Goal: Register for event/course

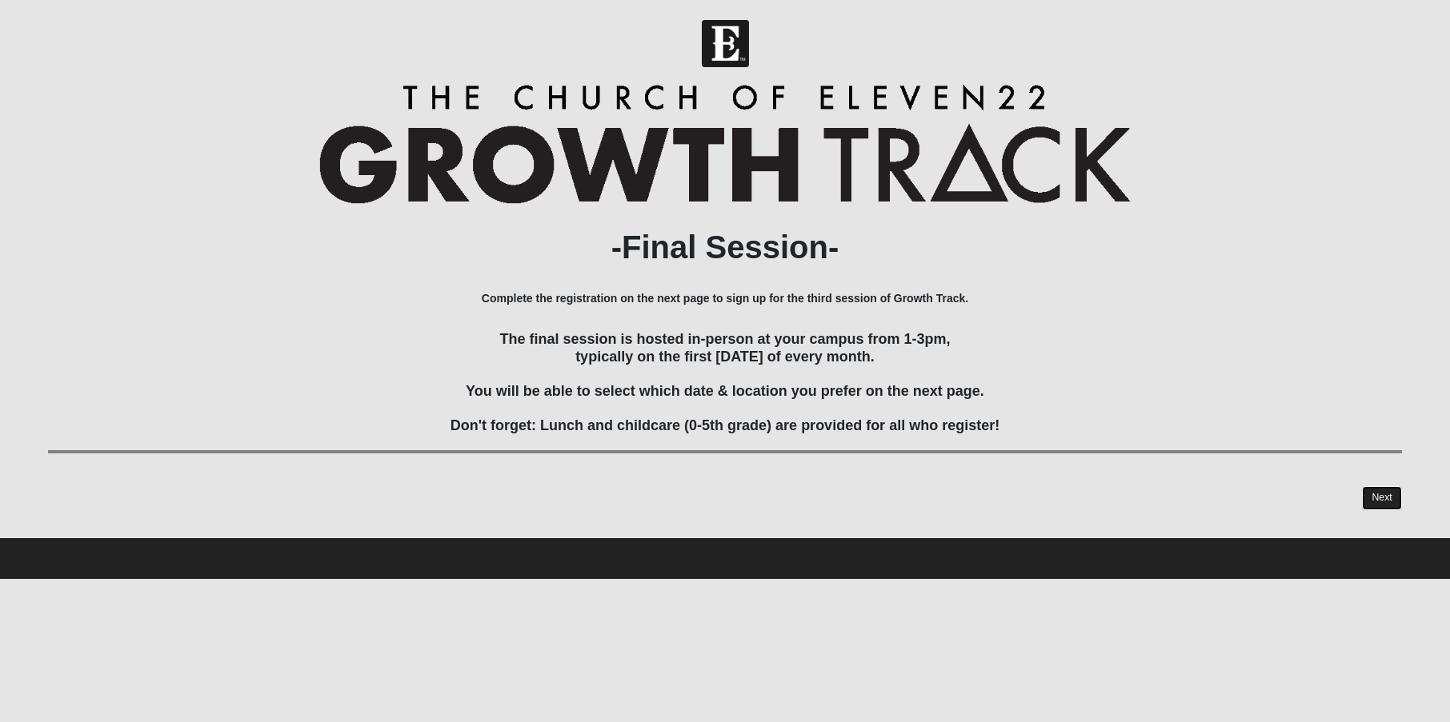
click at [1387, 493] on link "Next" at bounding box center [1381, 497] width 39 height 23
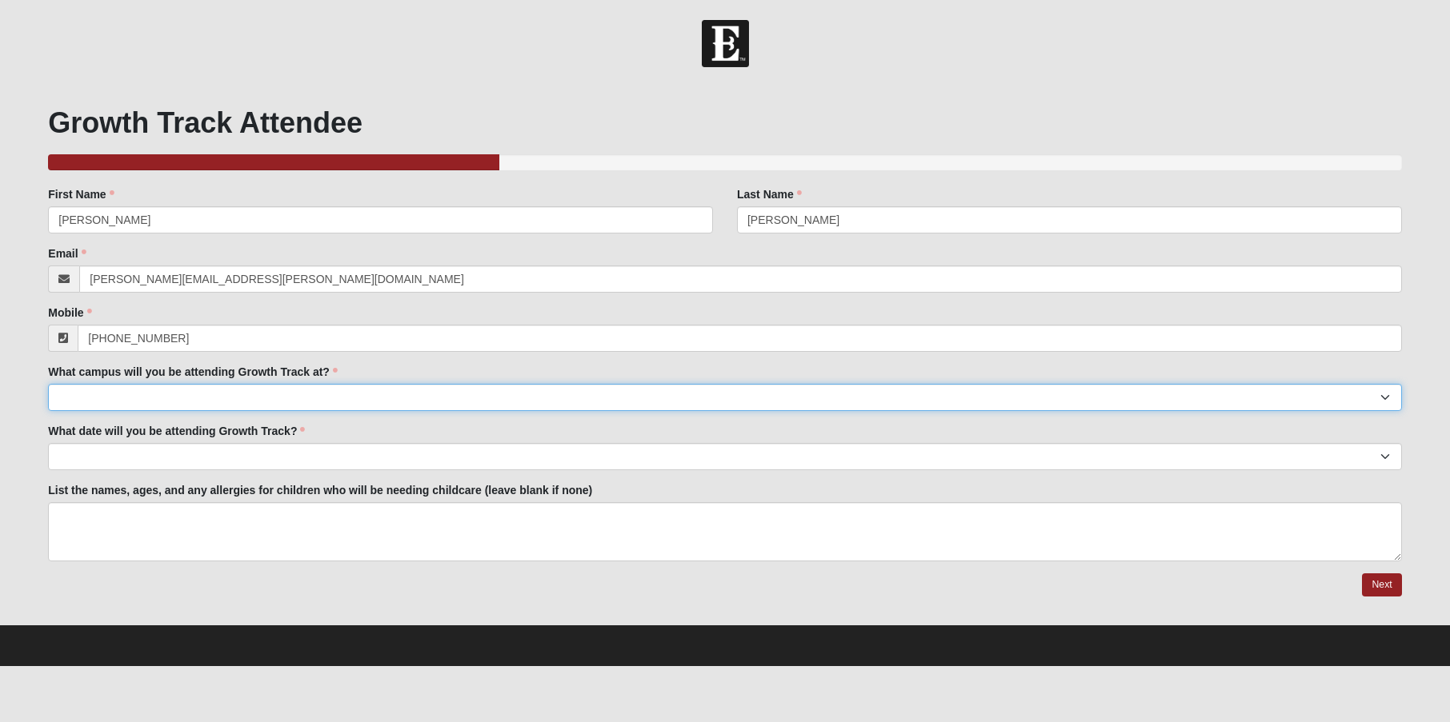
click at [398, 395] on select "Arlington Baymeadows Eleven22 Online Fleming Island Mandarin North Jax Orange P…" at bounding box center [724, 397] width 1353 height 27
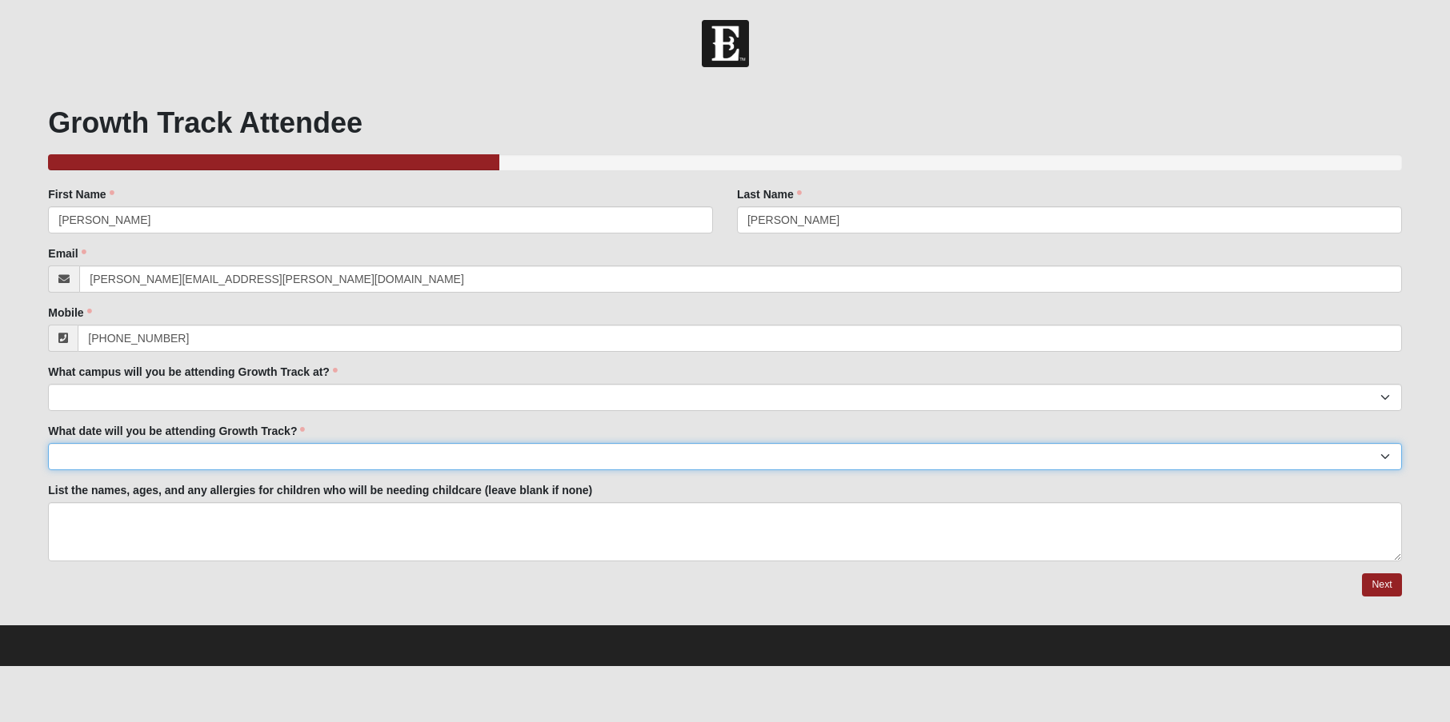
click at [364, 458] on select "February 1st March 1st April 12th May 3rd June 7th July 12th August 2nd Septemb…" at bounding box center [724, 456] width 1353 height 27
